Goal: Transaction & Acquisition: Obtain resource

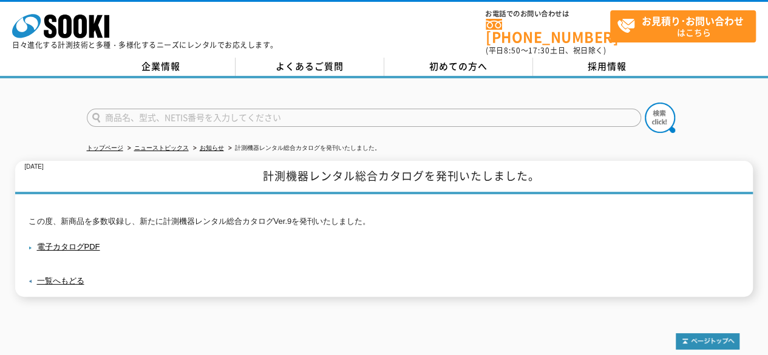
click at [286, 109] on input "text" at bounding box center [364, 118] width 554 height 18
type input "plus"
click at [644, 103] on button at bounding box center [659, 118] width 30 height 30
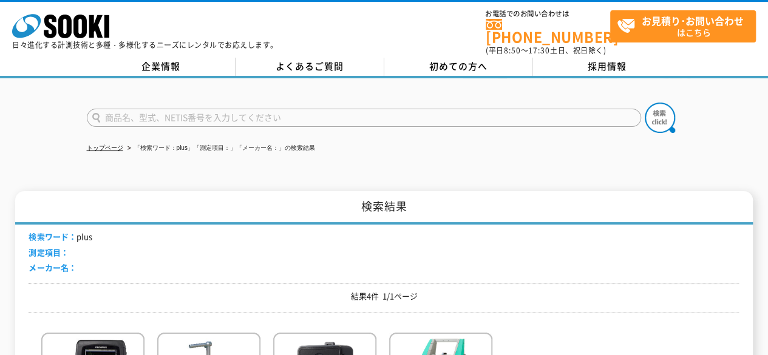
click at [154, 103] on form at bounding box center [384, 120] width 595 height 34
click at [150, 109] on input "text" at bounding box center [364, 118] width 554 height 18
type input "ポータ君そーらー"
click at [644, 103] on button at bounding box center [659, 118] width 30 height 30
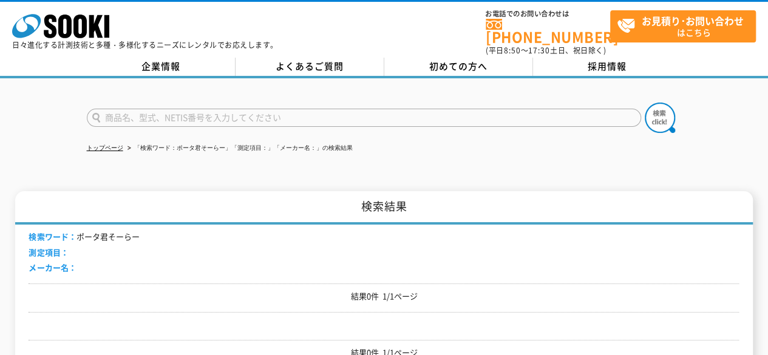
click at [187, 109] on input "text" at bounding box center [364, 118] width 554 height 18
type input "ぽーたくん"
click at [644, 103] on button at bounding box center [659, 118] width 30 height 30
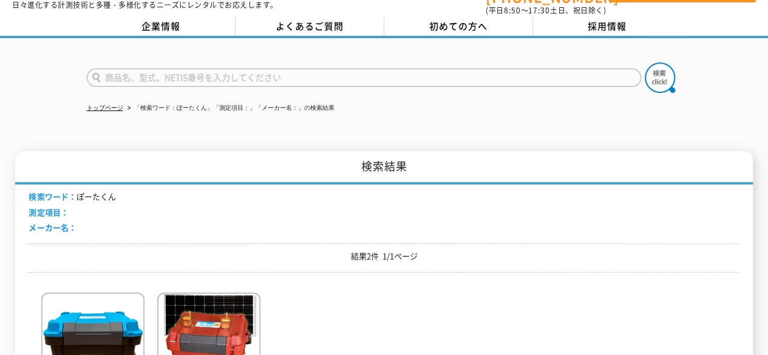
scroll to position [141, 0]
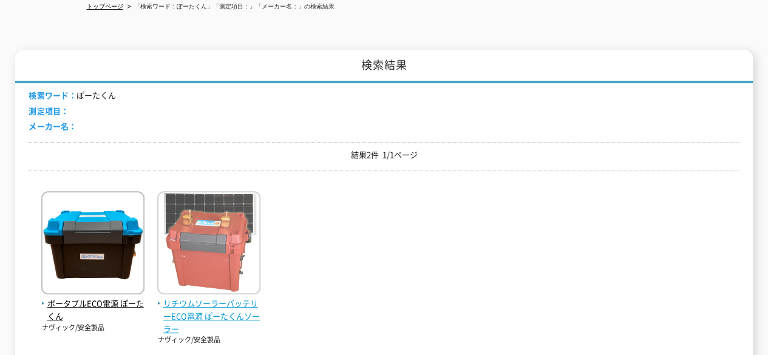
click at [238, 297] on span "リチウムソーラーバッテリーECO電源 ぽーたくんソーラー" at bounding box center [208, 316] width 103 height 38
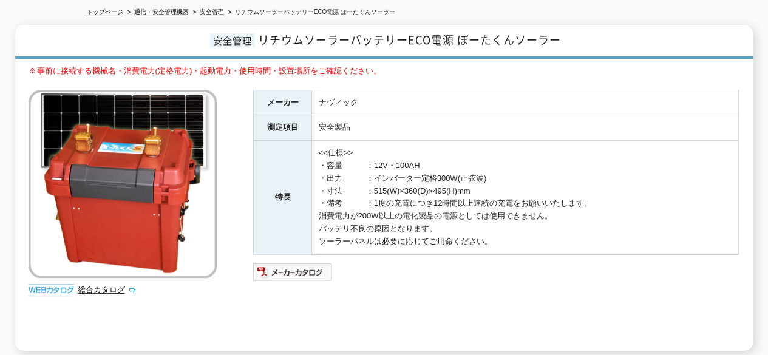
scroll to position [141, 0]
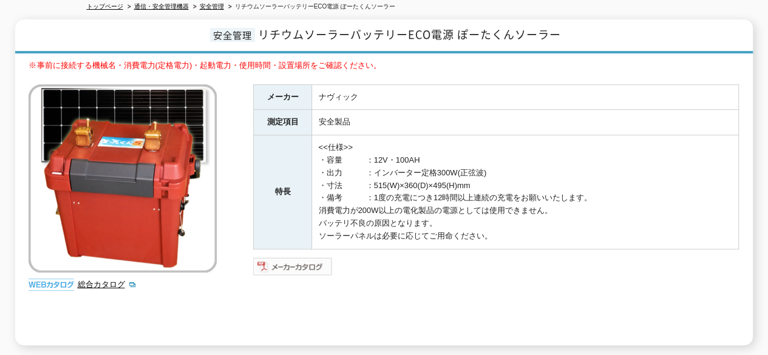
click at [291, 260] on img at bounding box center [292, 266] width 79 height 19
click at [60, 278] on img at bounding box center [52, 284] width 46 height 12
click at [89, 280] on link "総合カタログ" at bounding box center [106, 284] width 59 height 9
